Goal: Information Seeking & Learning: Learn about a topic

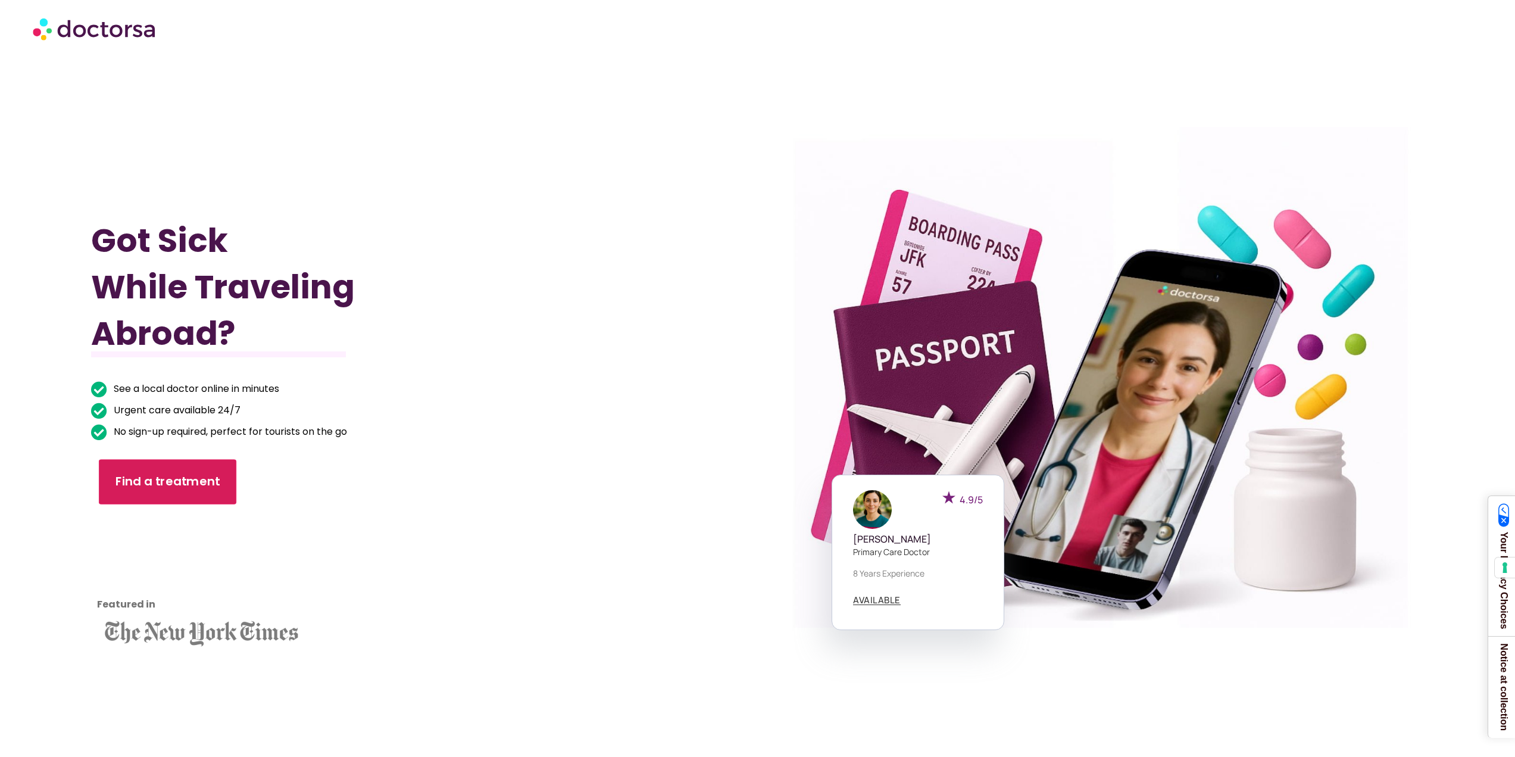
click at [161, 480] on span "Find a treatment" at bounding box center [167, 481] width 105 height 17
